Goal: Navigation & Orientation: Find specific page/section

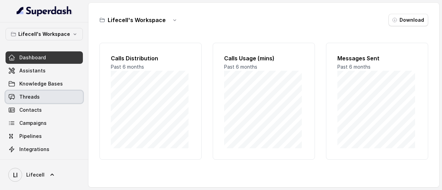
scroll to position [79, 0]
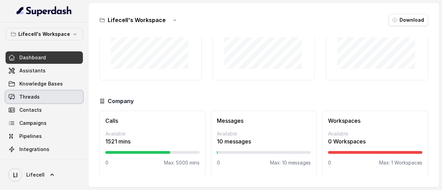
drag, startPoint x: 0, startPoint y: 0, endPoint x: 34, endPoint y: 92, distance: 98.2
click at [34, 92] on link "Threads" at bounding box center [44, 97] width 77 height 12
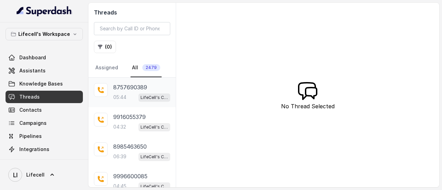
click at [151, 88] on div "8757690389" at bounding box center [141, 87] width 57 height 8
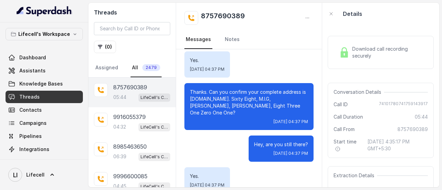
scroll to position [558, 0]
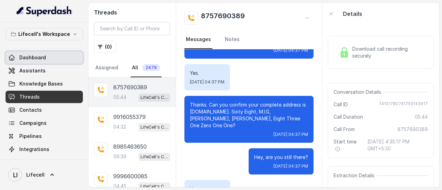
click at [68, 56] on link "Dashboard" at bounding box center [44, 57] width 77 height 12
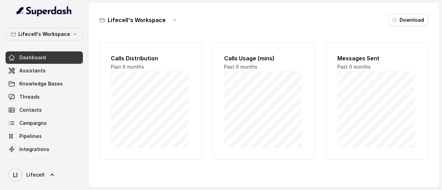
scroll to position [79, 0]
